Goal: Information Seeking & Learning: Learn about a topic

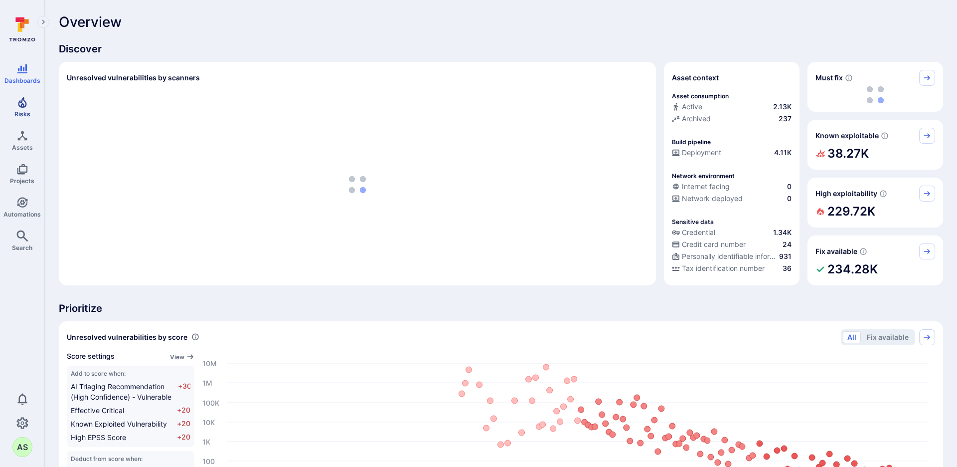
click at [17, 107] on icon "Risks" at bounding box center [22, 102] width 12 height 12
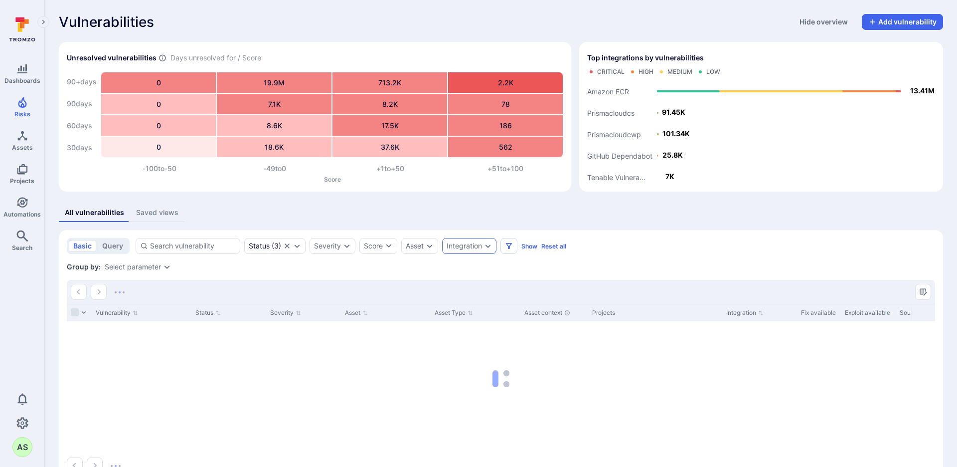
click at [494, 246] on div "Integration" at bounding box center [469, 246] width 54 height 16
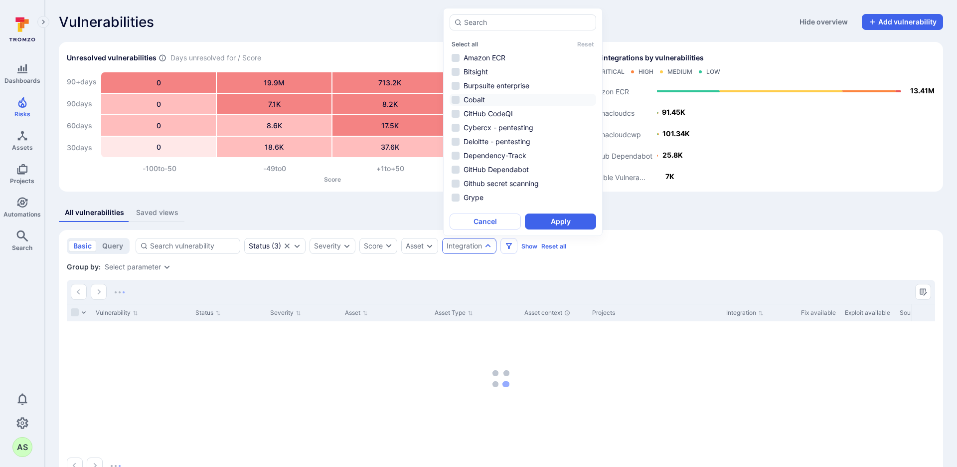
click at [531, 99] on li "Cobalt" at bounding box center [523, 100] width 147 height 12
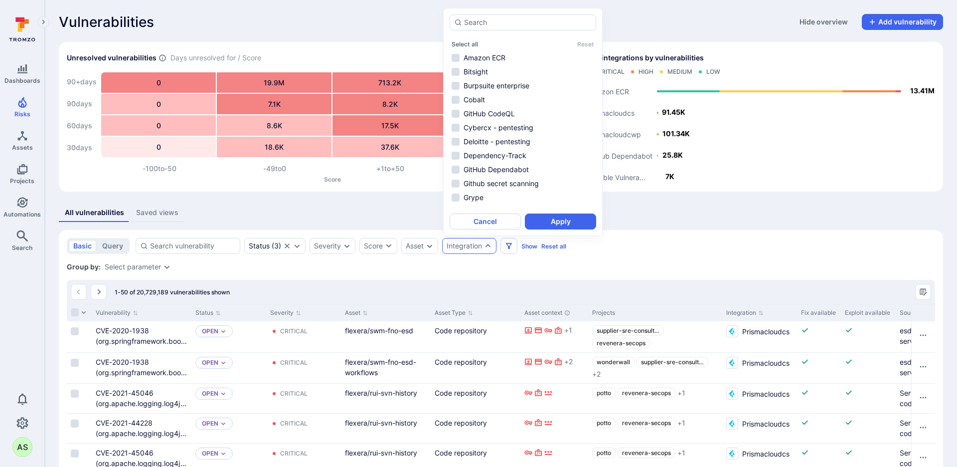
drag, startPoint x: 562, startPoint y: 214, endPoint x: 551, endPoint y: 226, distance: 15.9
click at [562, 214] on button "Apply" at bounding box center [560, 221] width 71 height 16
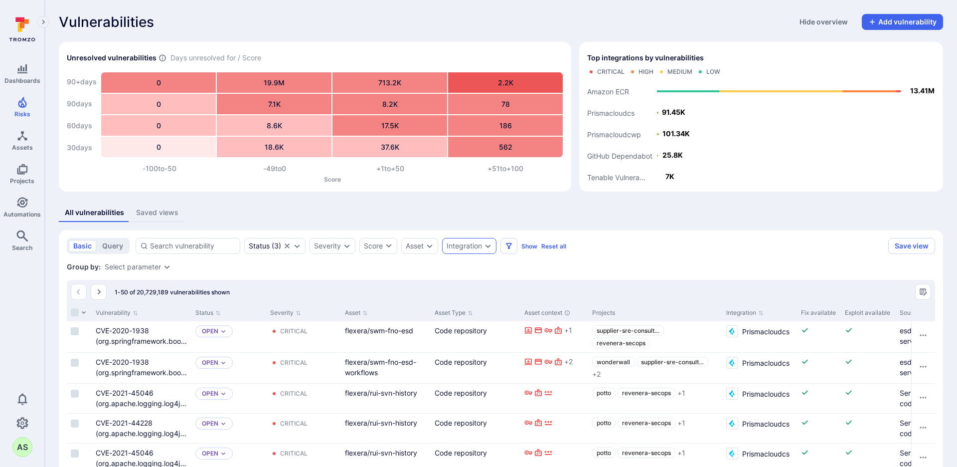
click at [466, 246] on div "Integration" at bounding box center [464, 246] width 35 height 8
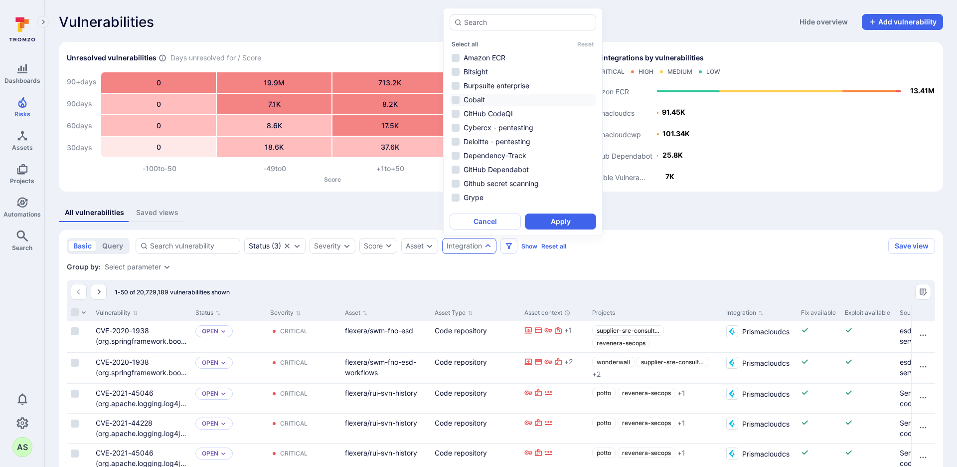
click at [497, 98] on li "Cobalt" at bounding box center [523, 100] width 147 height 12
click at [559, 217] on button "Apply" at bounding box center [560, 221] width 71 height 16
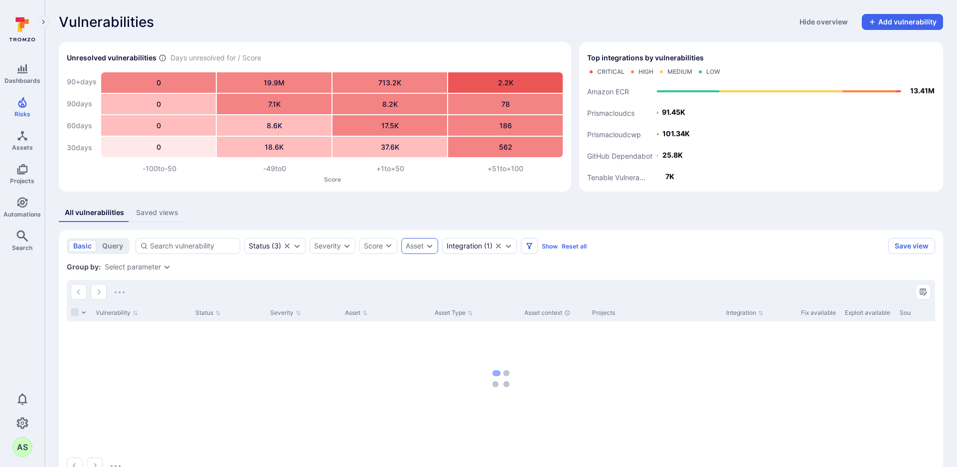
click at [426, 243] on icon "Expand dropdown" at bounding box center [430, 246] width 8 height 8
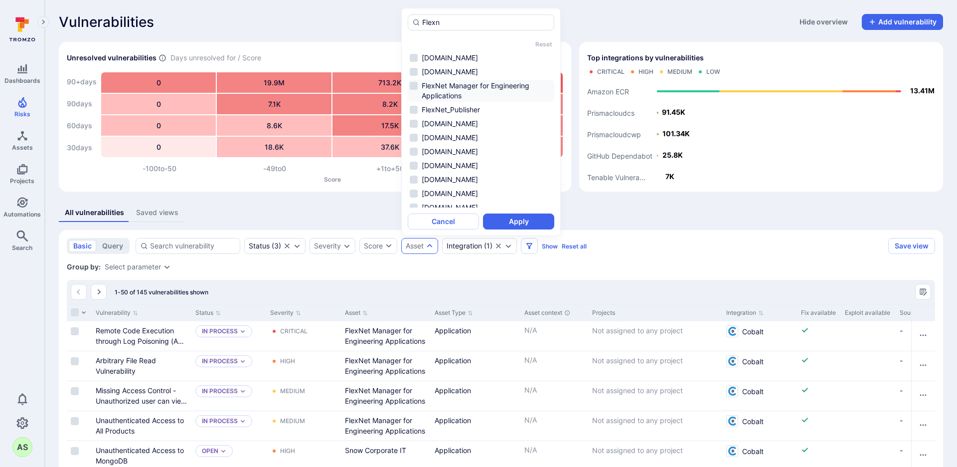
click at [494, 90] on li "FlexNet Manager for Engineering Applications" at bounding box center [481, 91] width 147 height 22
type input "Flexn"
click at [539, 217] on button "Apply" at bounding box center [518, 221] width 71 height 16
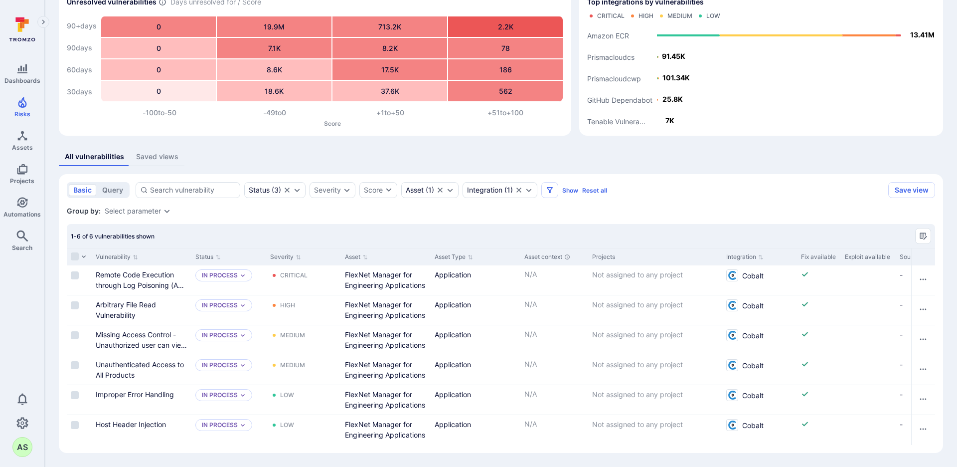
scroll to position [56, 0]
click at [242, 276] on icon "Expand dropdown" at bounding box center [243, 275] width 6 height 6
click at [345, 220] on section "basic query Status ( 3 ) Severity Score Asset ( 1 ) Integration ( 1 ) Show Rese…" at bounding box center [501, 313] width 884 height 279
